Goal: Task Accomplishment & Management: Use online tool/utility

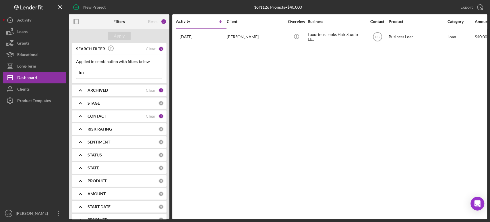
click at [121, 72] on input "lux" at bounding box center [119, 72] width 86 height 11
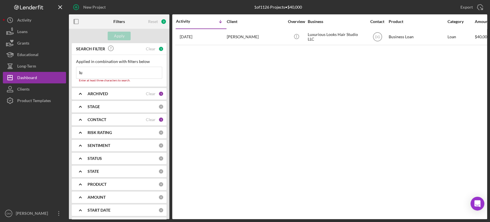
type input "l"
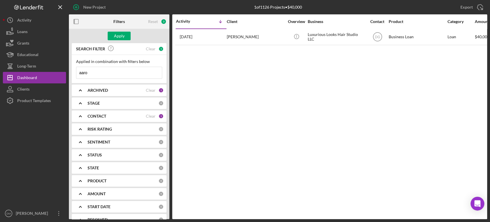
type input "aaro"
click at [103, 114] on b "CONTACT" at bounding box center [97, 116] width 19 height 5
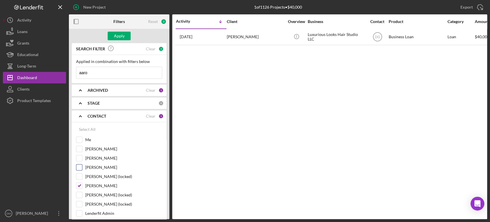
click at [80, 167] on input "[PERSON_NAME]" at bounding box center [79, 167] width 6 height 6
checkbox input "true"
click at [82, 183] on input "[PERSON_NAME]" at bounding box center [79, 186] width 6 height 6
checkbox input "false"
click at [125, 40] on button "Apply" at bounding box center [119, 36] width 23 height 9
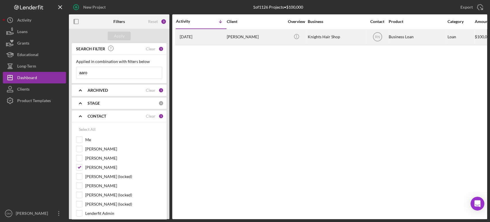
click at [237, 37] on div "[PERSON_NAME]" at bounding box center [255, 36] width 57 height 15
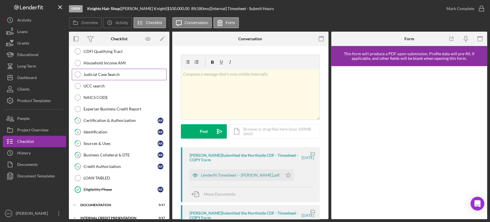
scroll to position [101, 0]
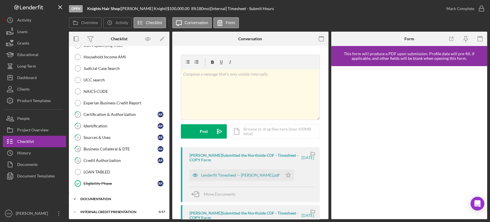
click at [81, 197] on div "documentation" at bounding box center [121, 198] width 82 height 3
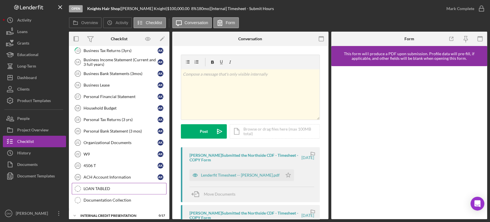
scroll to position [299, 0]
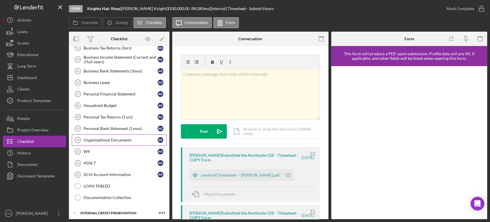
click at [117, 138] on div "Organizational Documents" at bounding box center [121, 140] width 74 height 5
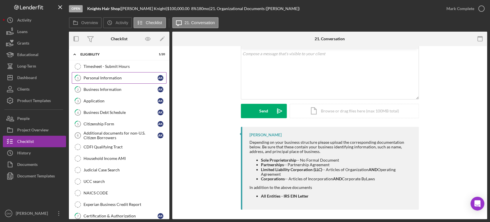
click at [114, 77] on div "Personal Information" at bounding box center [121, 78] width 74 height 5
